Goal: Task Accomplishment & Management: Manage account settings

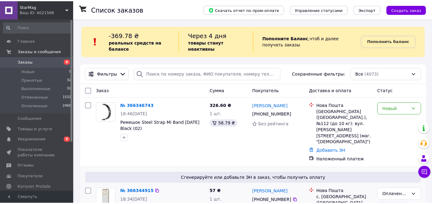
scroll to position [142, 0]
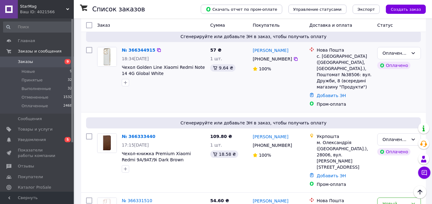
drag, startPoint x: 141, startPoint y: 58, endPoint x: 154, endPoint y: 58, distance: 12.6
click at [141, 61] on div "№ 366344915 18:34, 12.10.2025 Чехол Golden Line Xiaomi Redmi Note 14 4G Global …" at bounding box center [163, 67] width 89 height 44
click at [404, 50] on div "Оплаченный" at bounding box center [396, 53] width 26 height 7
click at [395, 53] on li "Принят" at bounding box center [399, 53] width 43 height 11
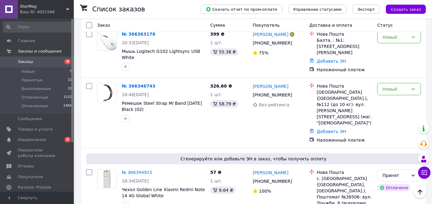
scroll to position [249, 0]
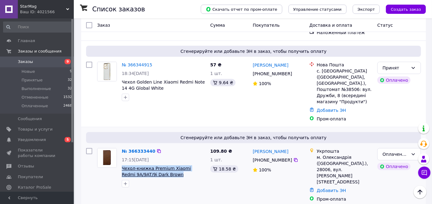
drag, startPoint x: 121, startPoint y: 137, endPoint x: 155, endPoint y: 147, distance: 35.3
click at [166, 151] on div "№ 366333440 17:15, 12.10.2025 Чехол-книжка Premium Xiaomi Redmi 9A/9AT/9i Dark …" at bounding box center [163, 168] width 89 height 44
copy div "Чехол-книжка Premium Xiaomi Redmi 9A/9AT/9i Dark Brown"
click at [393, 151] on div "Оплаченный" at bounding box center [396, 154] width 26 height 7
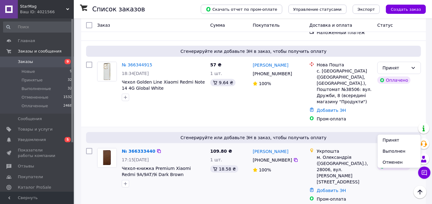
drag, startPoint x: 389, startPoint y: 138, endPoint x: 280, endPoint y: 106, distance: 113.1
click at [389, 139] on li "Принят" at bounding box center [399, 140] width 43 height 11
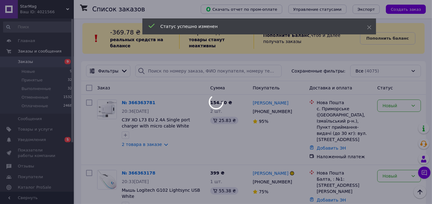
scroll to position [0, 0]
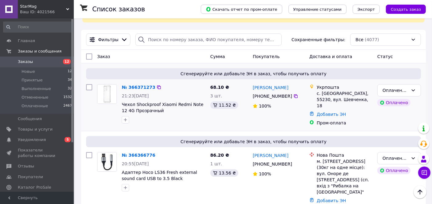
scroll to position [68, 0]
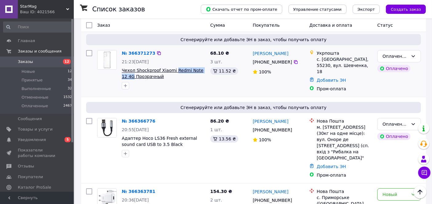
drag, startPoint x: 172, startPoint y: 66, endPoint x: 126, endPoint y: 75, distance: 47.5
click at [126, 75] on div "№ 366371273 21:23, 12.10.2025 Чехол Shockproof Xiaomi Redmi Note 12 4G Прозрачн…" at bounding box center [163, 70] width 89 height 44
copy span "Redmi Note 12 4G"
click at [415, 53] on div "Оплаченный" at bounding box center [399, 56] width 44 height 12
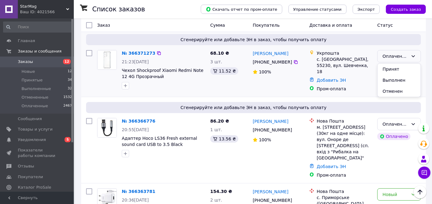
drag, startPoint x: 397, startPoint y: 68, endPoint x: 196, endPoint y: 62, distance: 201.0
click at [396, 68] on li "Принят" at bounding box center [399, 69] width 43 height 11
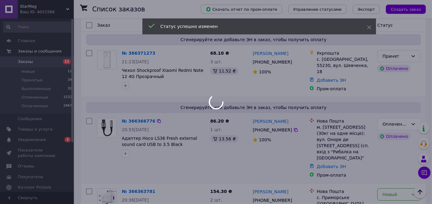
scroll to position [137, 0]
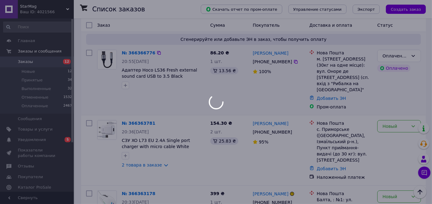
drag, startPoint x: 121, startPoint y: 64, endPoint x: 184, endPoint y: 88, distance: 67.7
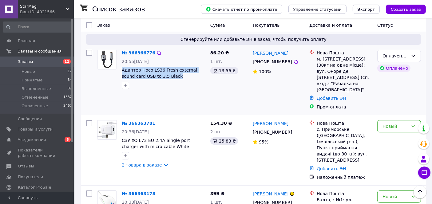
drag, startPoint x: 121, startPoint y: 63, endPoint x: 172, endPoint y: 76, distance: 52.3
click at [172, 76] on div "№ 366366776 20:55, 12.10.2025 Адаптер Hoco LS36 Fresh external sound card USB t…" at bounding box center [163, 69] width 89 height 44
copy span "Адаптер Hoco LS36 Fresh external sound card USB to 3.5 Black"
click at [408, 53] on div "Оплаченный" at bounding box center [396, 56] width 26 height 7
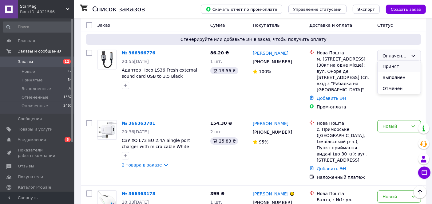
click at [393, 66] on li "Принят" at bounding box center [399, 66] width 43 height 11
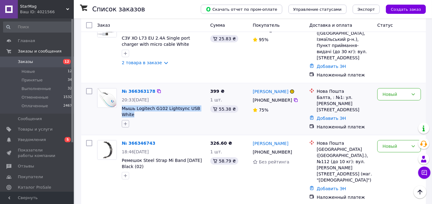
drag, startPoint x: 206, startPoint y: 94, endPoint x: 124, endPoint y: 102, distance: 82.8
click at [122, 94] on div "№ 366363178 20:33, 12.10.2025 Мышь Logitech G102 Lightsync USB White" at bounding box center [163, 108] width 89 height 44
copy span "Мышь Logitech G102 Lightsync USB White"
click at [387, 91] on div "Новый" at bounding box center [396, 94] width 26 height 7
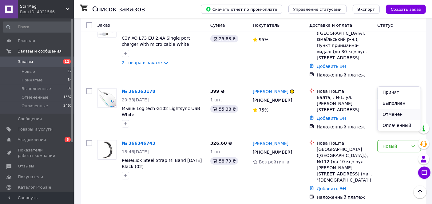
click at [395, 114] on li "Отменен" at bounding box center [399, 114] width 43 height 11
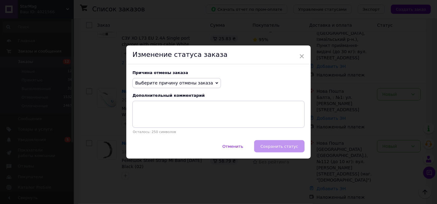
click at [193, 81] on span "Выберите причину отмены заказа" at bounding box center [174, 83] width 78 height 5
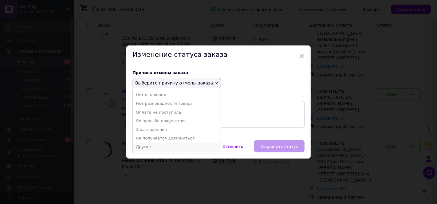
click at [148, 145] on li "Другое" at bounding box center [177, 147] width 88 height 9
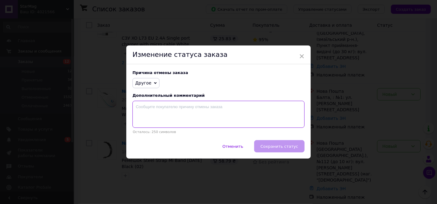
click at [189, 112] on textarea at bounding box center [219, 114] width 172 height 27
type textarea "брак"
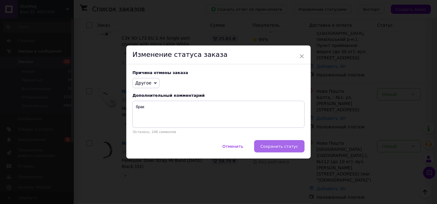
click at [288, 145] on span "Сохранить статус" at bounding box center [280, 146] width 38 height 5
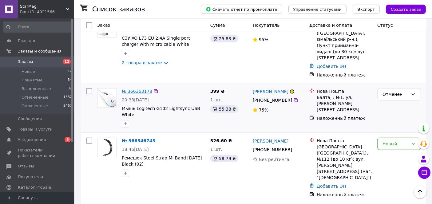
click at [140, 89] on link "№ 366363178" at bounding box center [137, 91] width 30 height 5
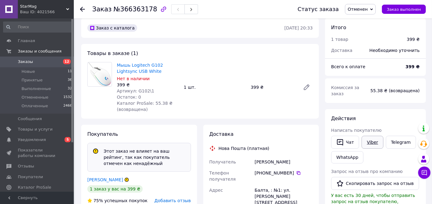
scroll to position [34, 0]
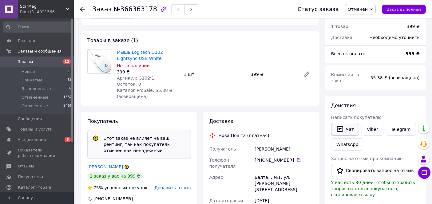
click at [343, 126] on icon "button" at bounding box center [340, 129] width 7 height 7
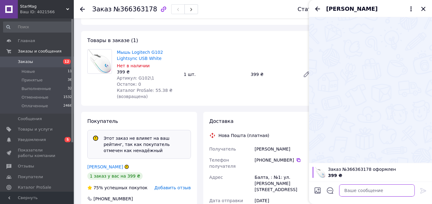
click at [353, 191] on textarea at bounding box center [377, 191] width 76 height 12
type textarea "не сможем отправить, брак"
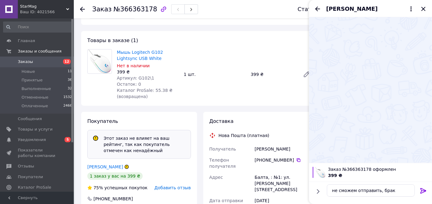
click at [423, 192] on icon at bounding box center [423, 190] width 7 height 7
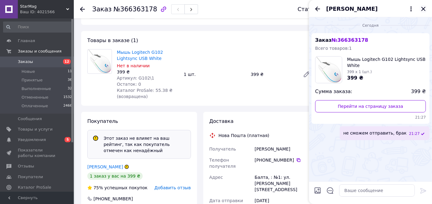
click at [424, 8] on icon "Закрыть" at bounding box center [423, 8] width 7 height 7
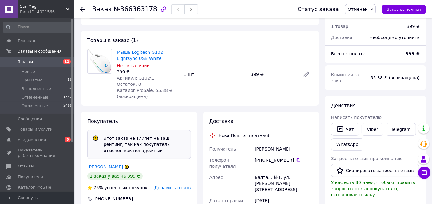
click at [82, 9] on use at bounding box center [82, 9] width 5 height 5
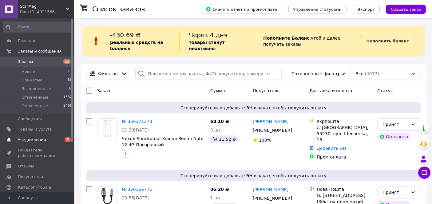
click at [26, 139] on span "Уведомления" at bounding box center [32, 140] width 28 height 6
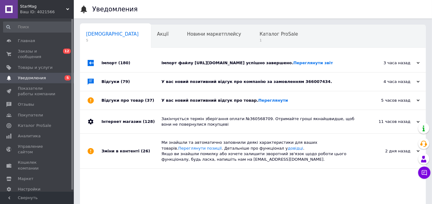
click at [186, 103] on div "У вас новий позитивний відгук про товар. Переглянути" at bounding box center [260, 101] width 197 height 6
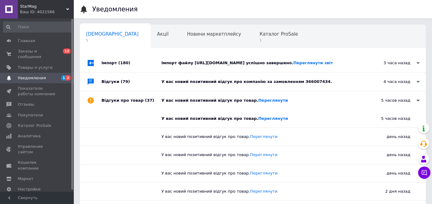
click at [217, 85] on div "У вас новий позитивний відгук про компанію за замовленням 366007434." at bounding box center [260, 82] width 197 height 6
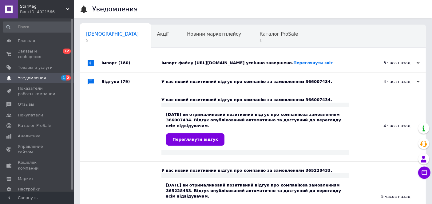
click at [221, 61] on div "Імпорт файлу https://media.2win.com.ua/data/1036_Imennik.xml успішно завершено.…" at bounding box center [260, 63] width 197 height 6
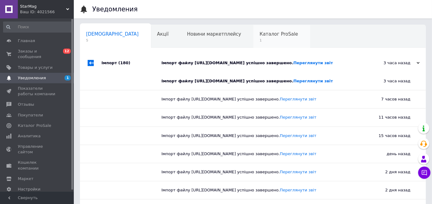
click at [260, 33] on span "Каталог ProSale" at bounding box center [279, 34] width 38 height 6
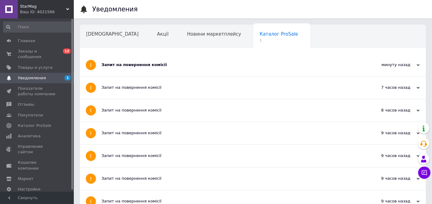
click at [118, 64] on div "Запит на повернення комісії" at bounding box center [230, 65] width 257 height 6
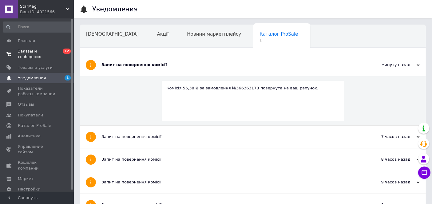
click at [44, 51] on span "Заказы и сообщения" at bounding box center [37, 54] width 39 height 11
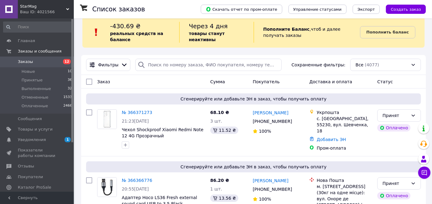
scroll to position [68, 0]
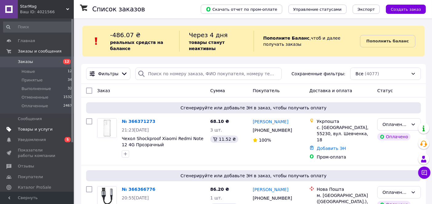
click at [35, 128] on span "Товары и услуги" at bounding box center [35, 130] width 35 height 6
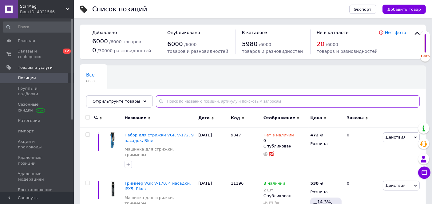
click at [214, 103] on input "text" at bounding box center [288, 101] width 264 height 12
paste input "Мышь Logitech G102 Lightsync USB White"
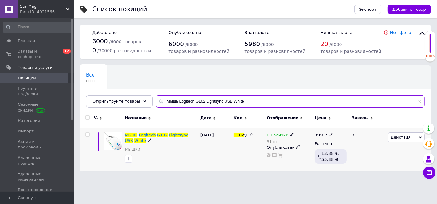
type input "Мышь Logitech G102 Lightsync USB White"
click at [290, 135] on icon at bounding box center [292, 135] width 4 height 4
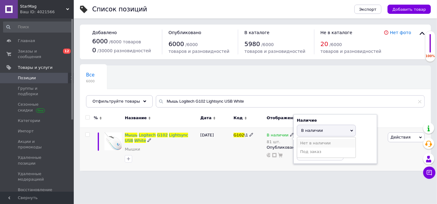
click at [307, 142] on li "Нет в наличии" at bounding box center [326, 143] width 58 height 9
click at [313, 154] on input "81" at bounding box center [320, 154] width 47 height 12
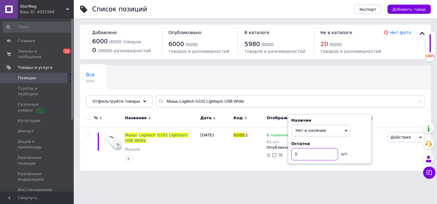
type input "0"
click at [274, 84] on div "Все 6000 Ok Отфильтровано... Сохранить" at bounding box center [255, 89] width 351 height 51
